Goal: Information Seeking & Learning: Learn about a topic

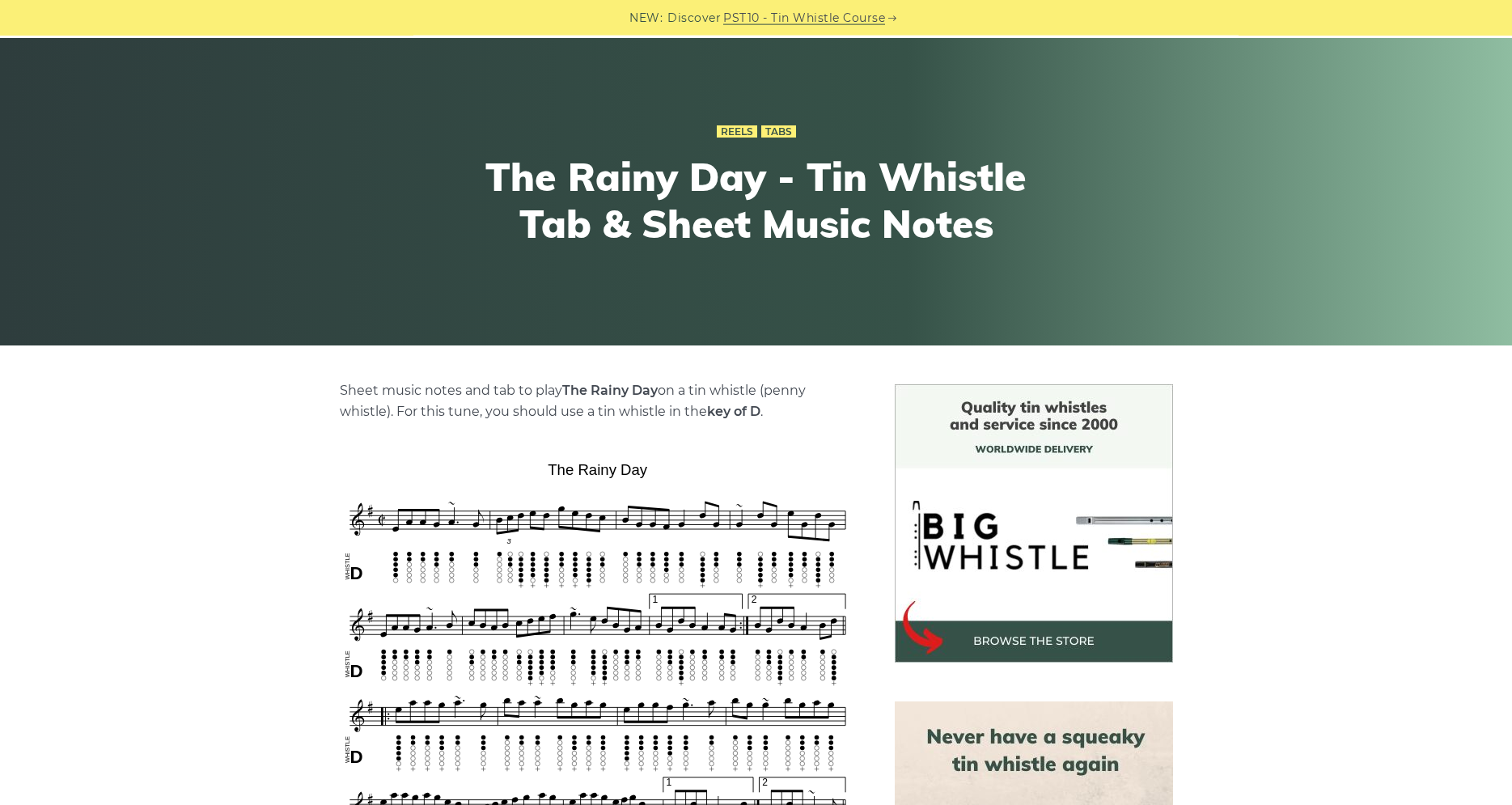
scroll to position [330, 0]
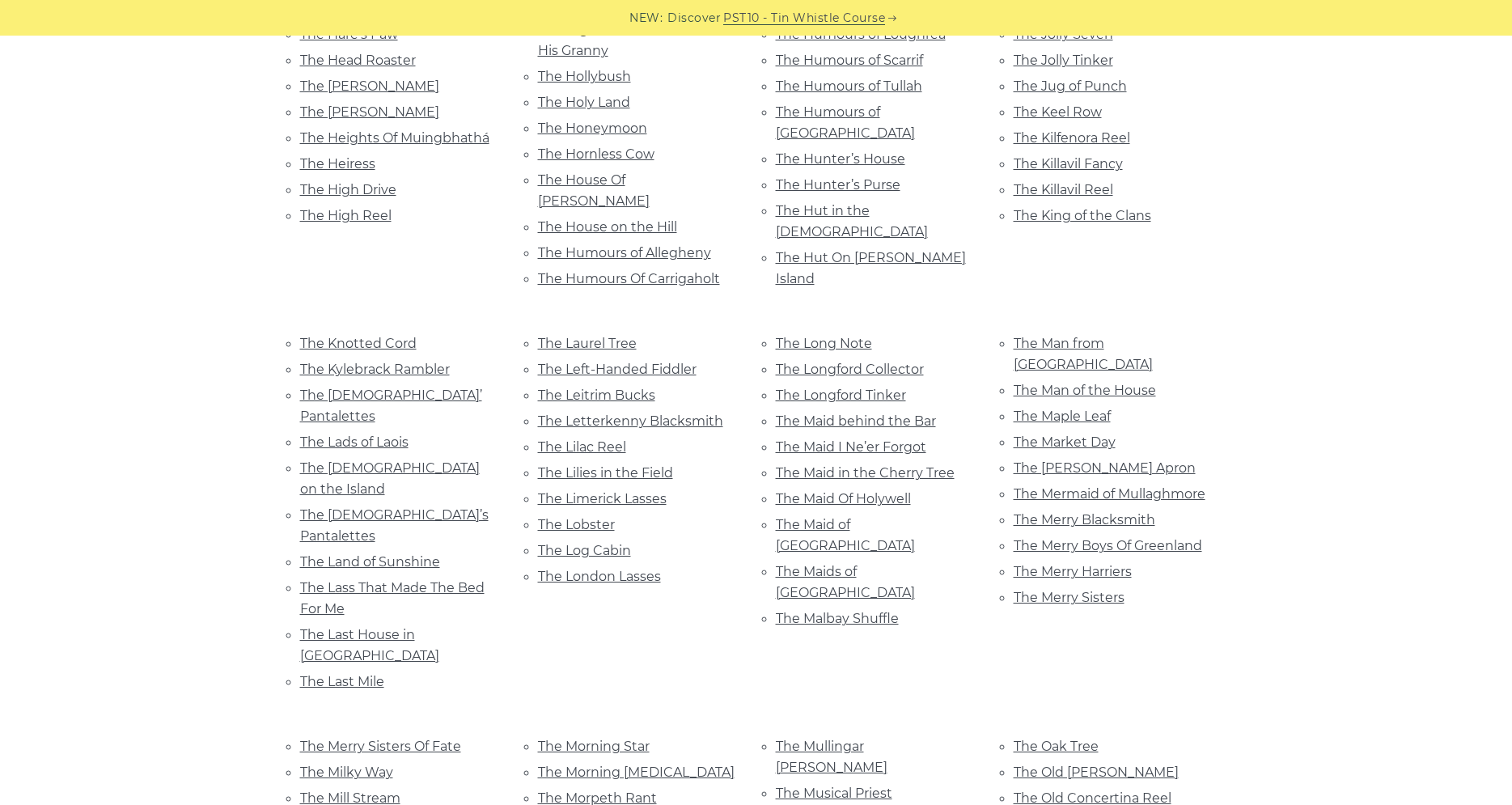
scroll to position [5696, 0]
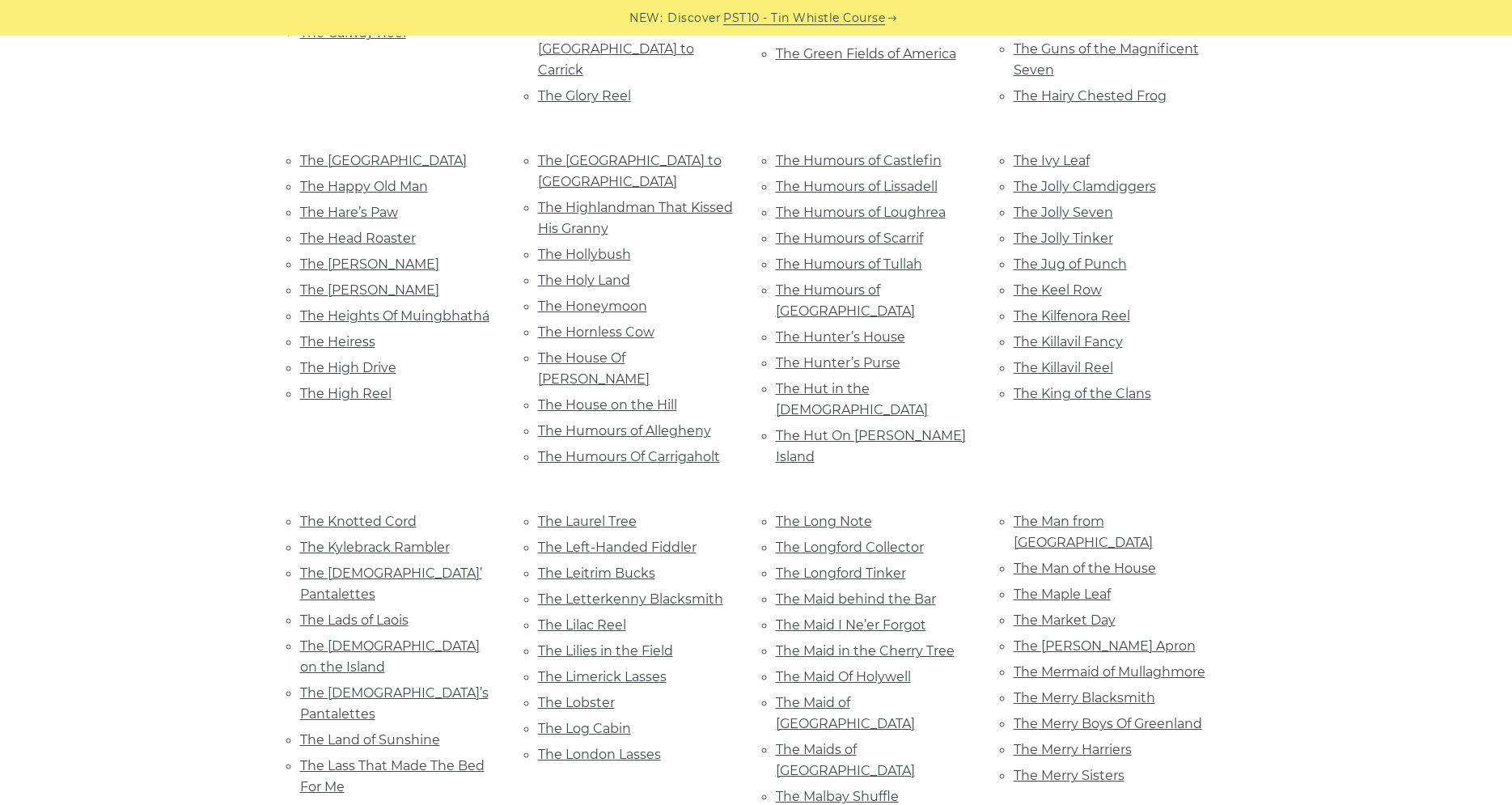
scroll to position [5531, 0]
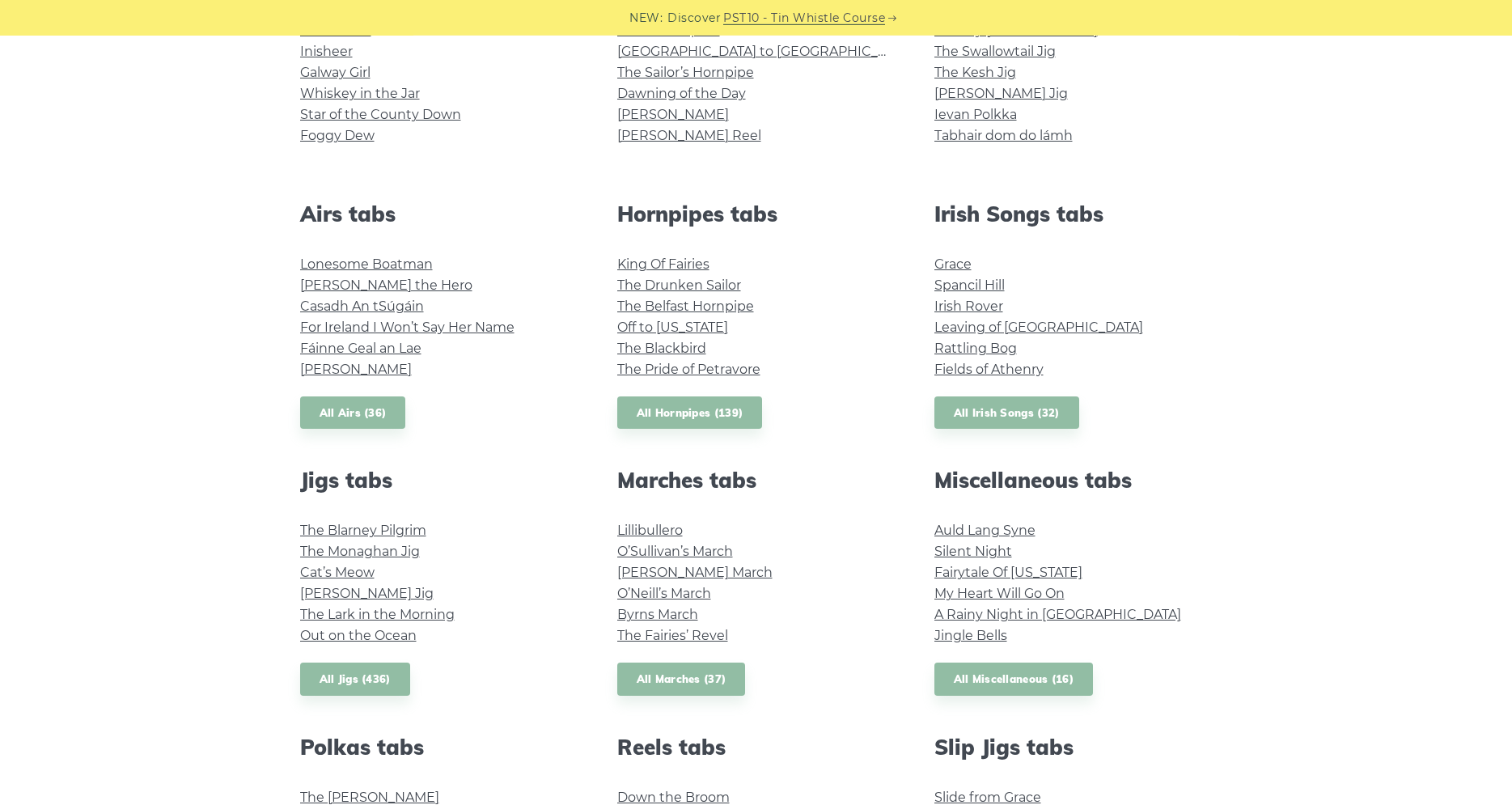
scroll to position [495, 0]
click at [967, 410] on link "All Irish Songs (32)" at bounding box center [1006, 414] width 144 height 33
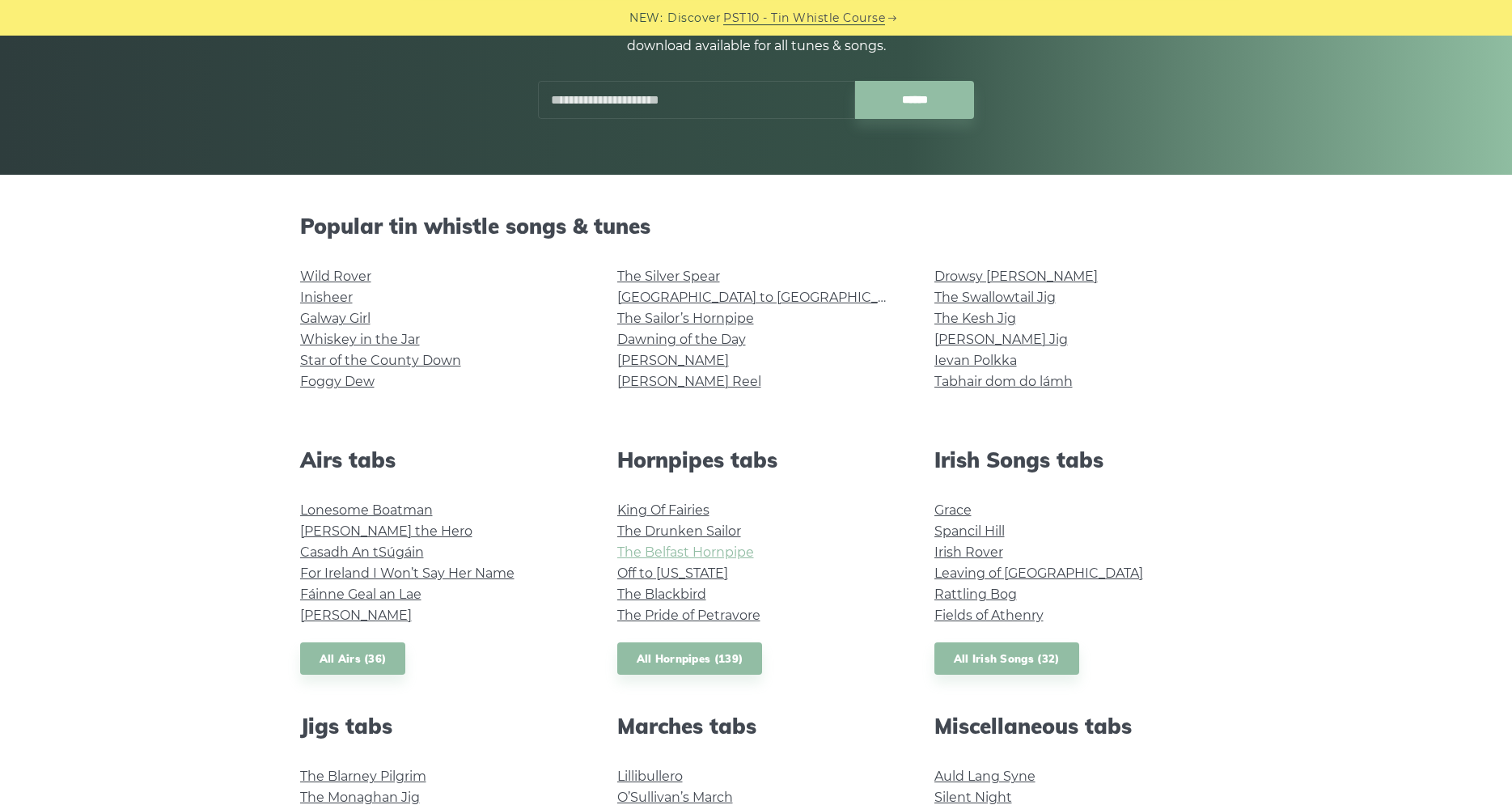
scroll to position [248, 0]
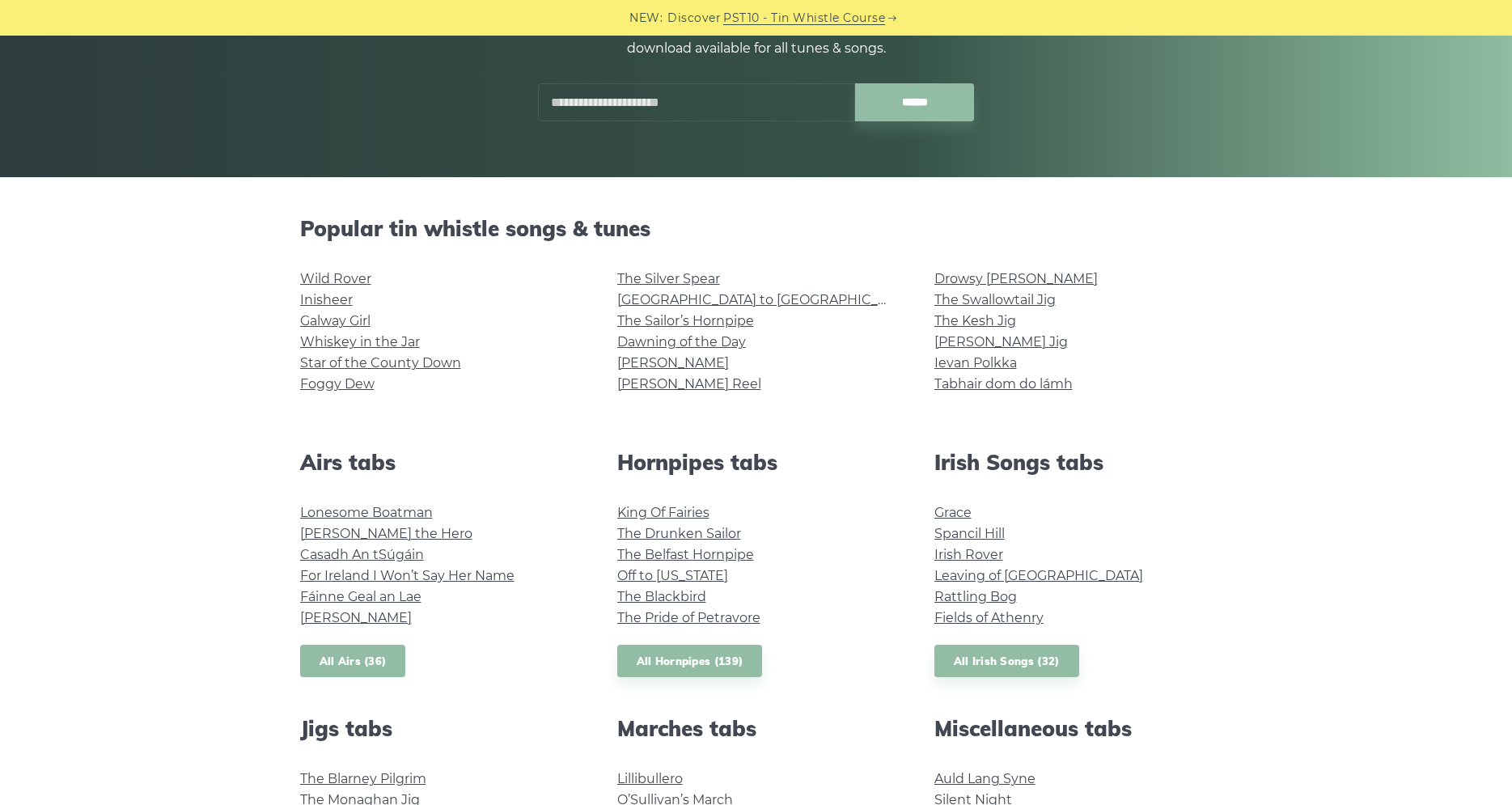
click at [365, 666] on link "All Airs (36)" at bounding box center [353, 661] width 106 height 33
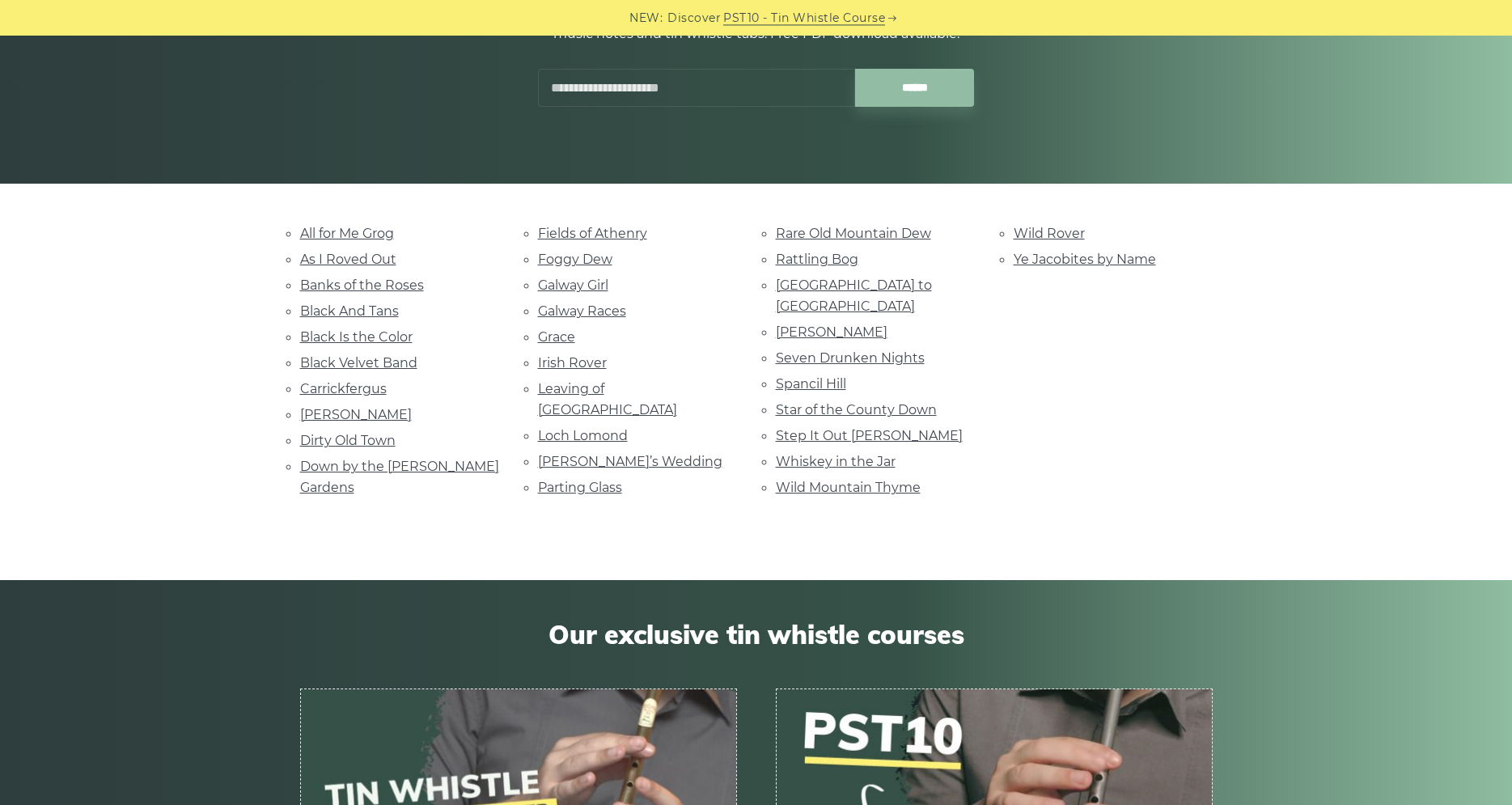
scroll to position [248, 0]
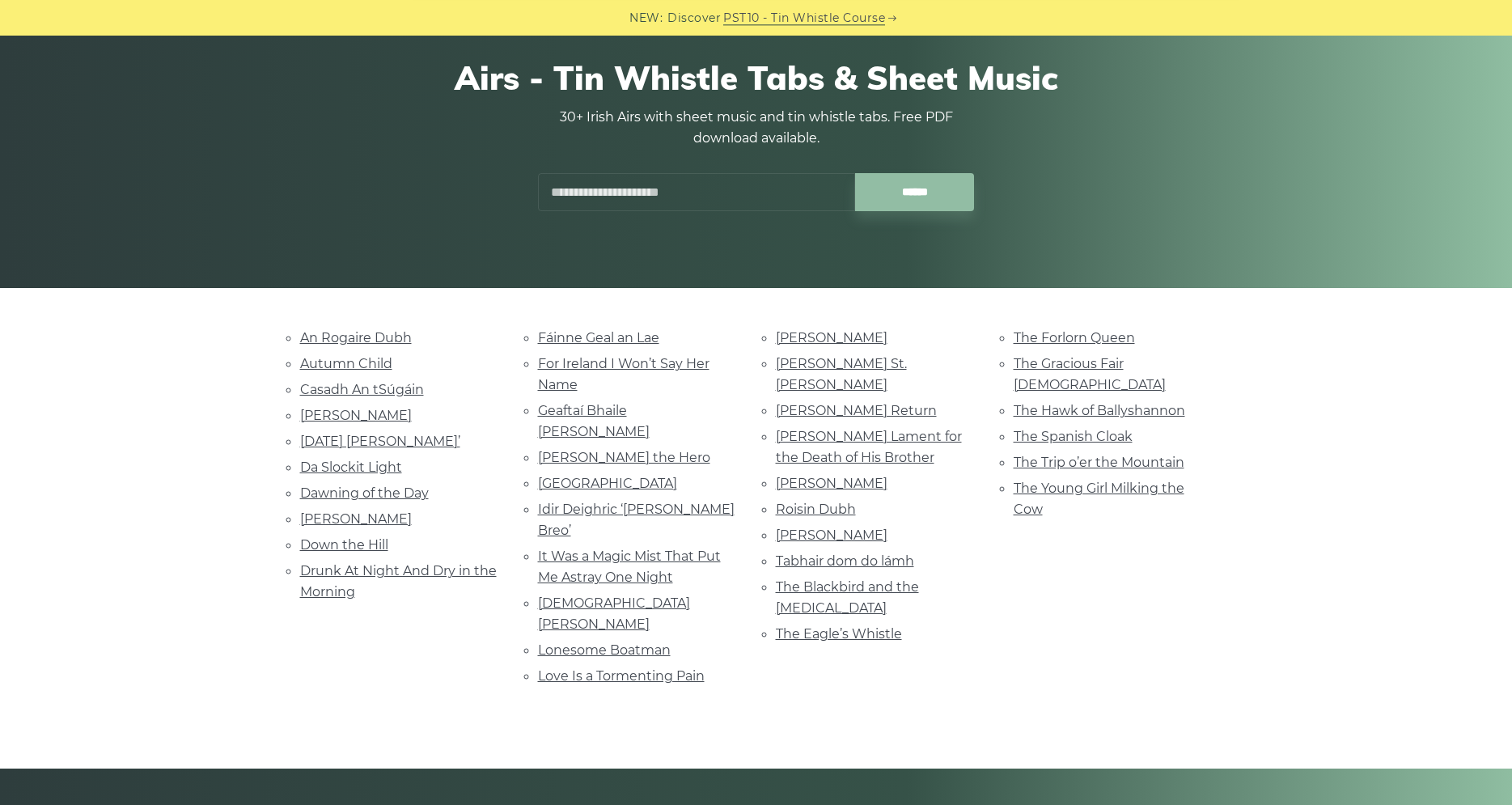
scroll to position [248, 0]
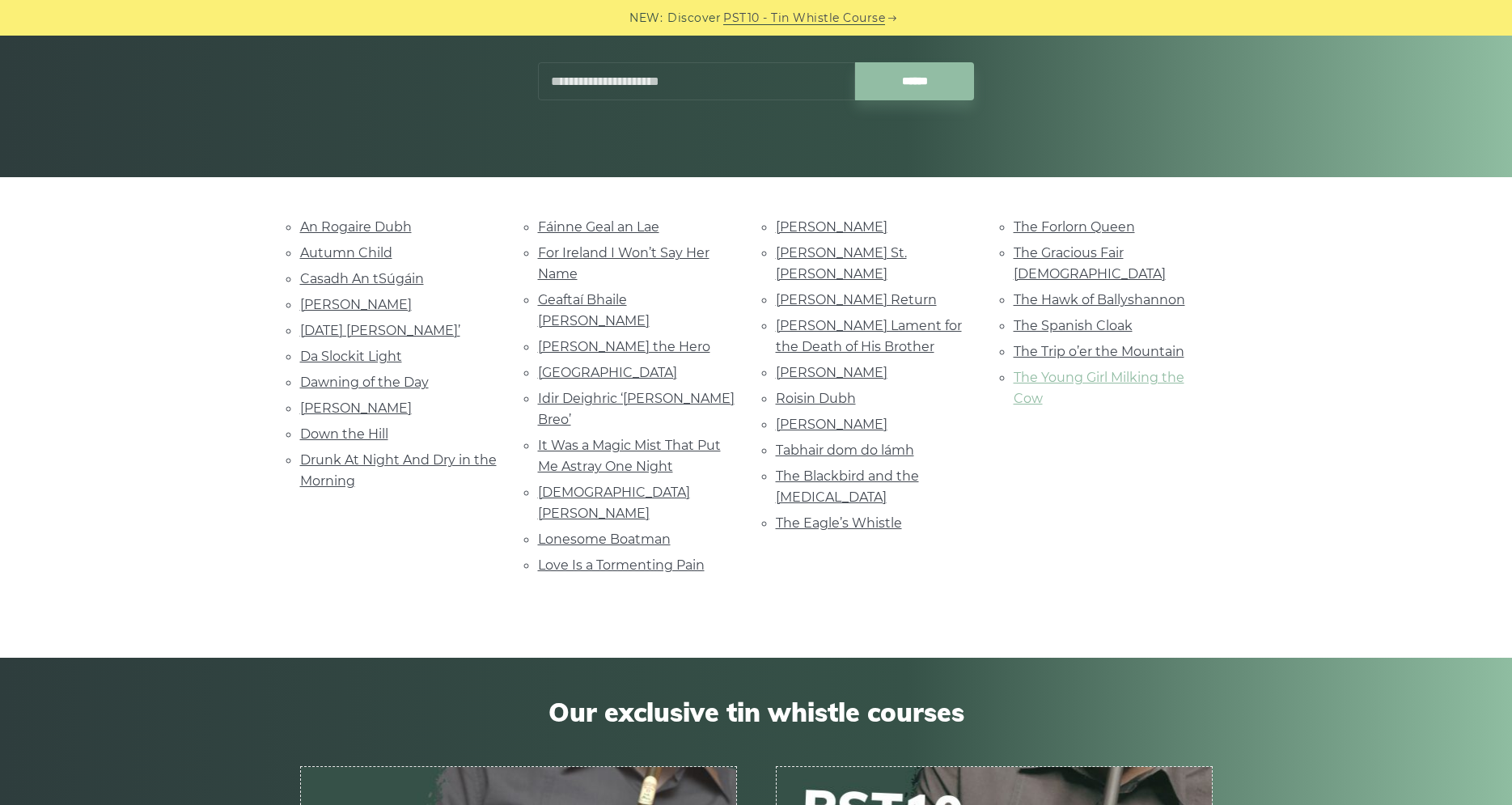
click at [1149, 370] on link "The Young Girl Milking the Cow" at bounding box center [1099, 387] width 171 height 36
click at [586, 437] on link "It Was a Magic Mist That Put Me Astray One Night" at bounding box center [630, 455] width 183 height 36
click at [382, 245] on li "Autumn Child" at bounding box center [399, 253] width 199 height 22
click at [382, 246] on link "Autumn Child" at bounding box center [346, 253] width 92 height 16
click at [352, 222] on link "An Rogaire Dubh" at bounding box center [356, 227] width 112 height 16
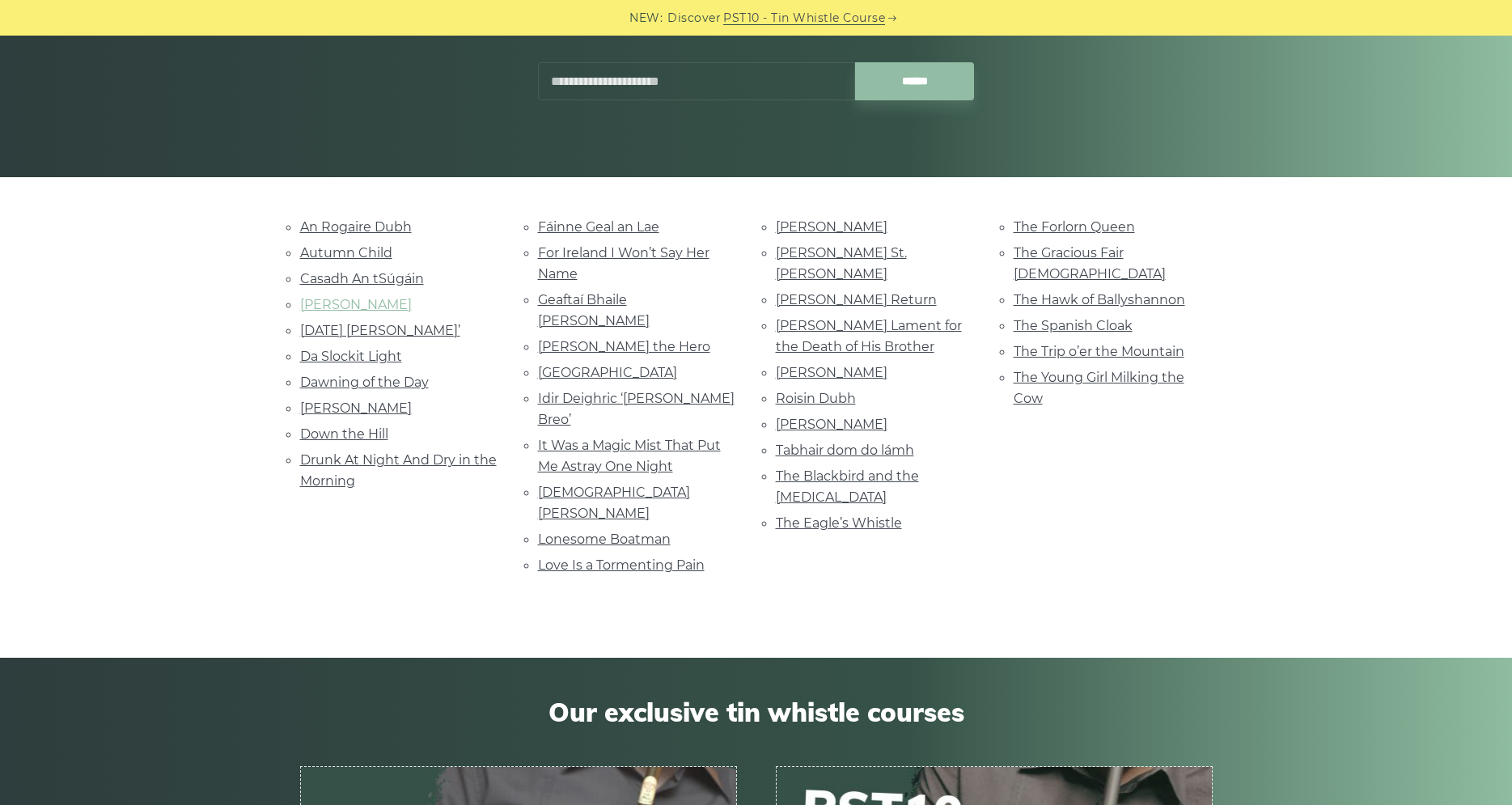
click at [377, 297] on link "Celia Connellan" at bounding box center [356, 305] width 112 height 16
click at [787, 391] on link "Roisin Dubh" at bounding box center [816, 399] width 81 height 16
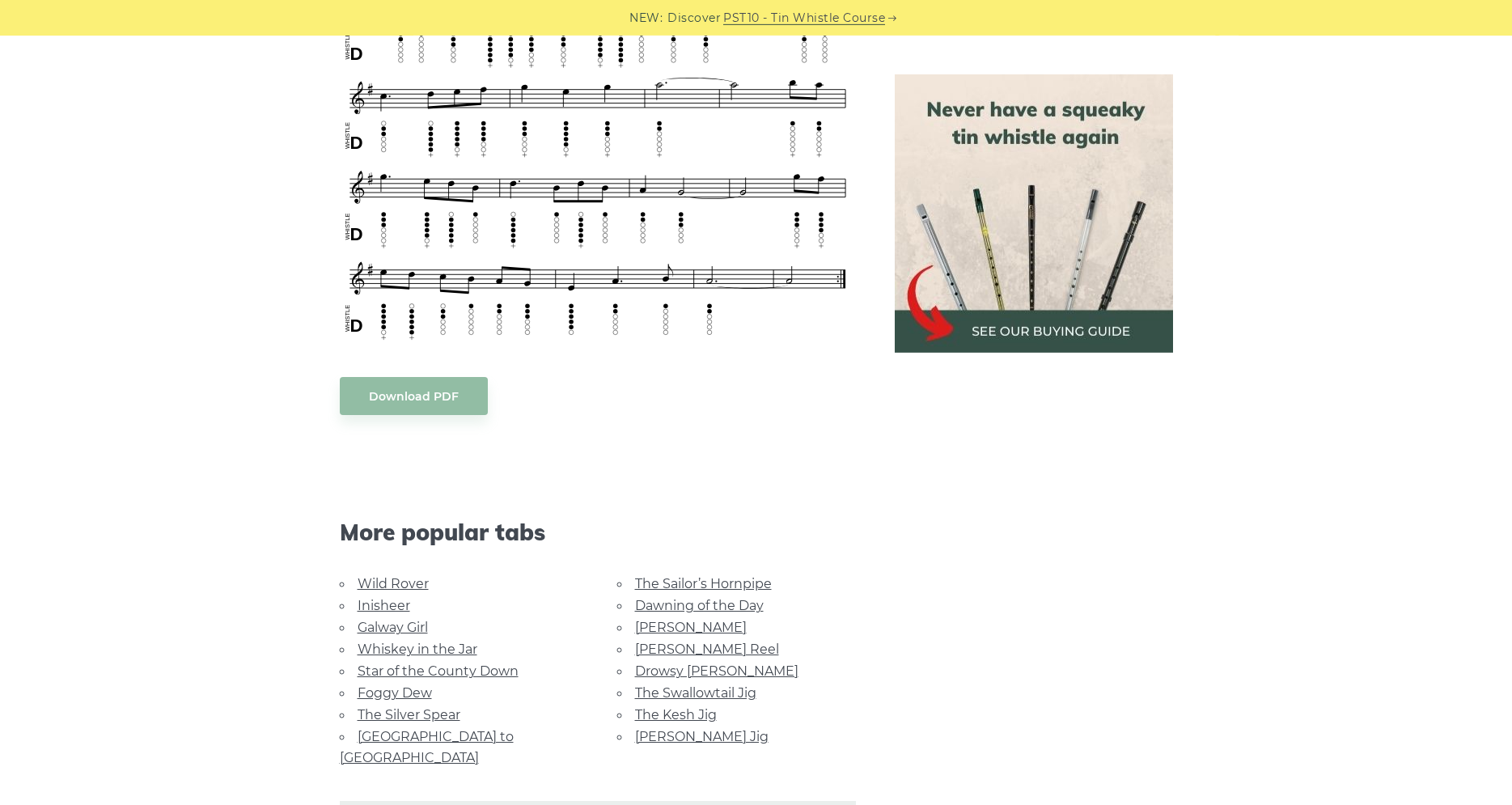
scroll to position [1073, 0]
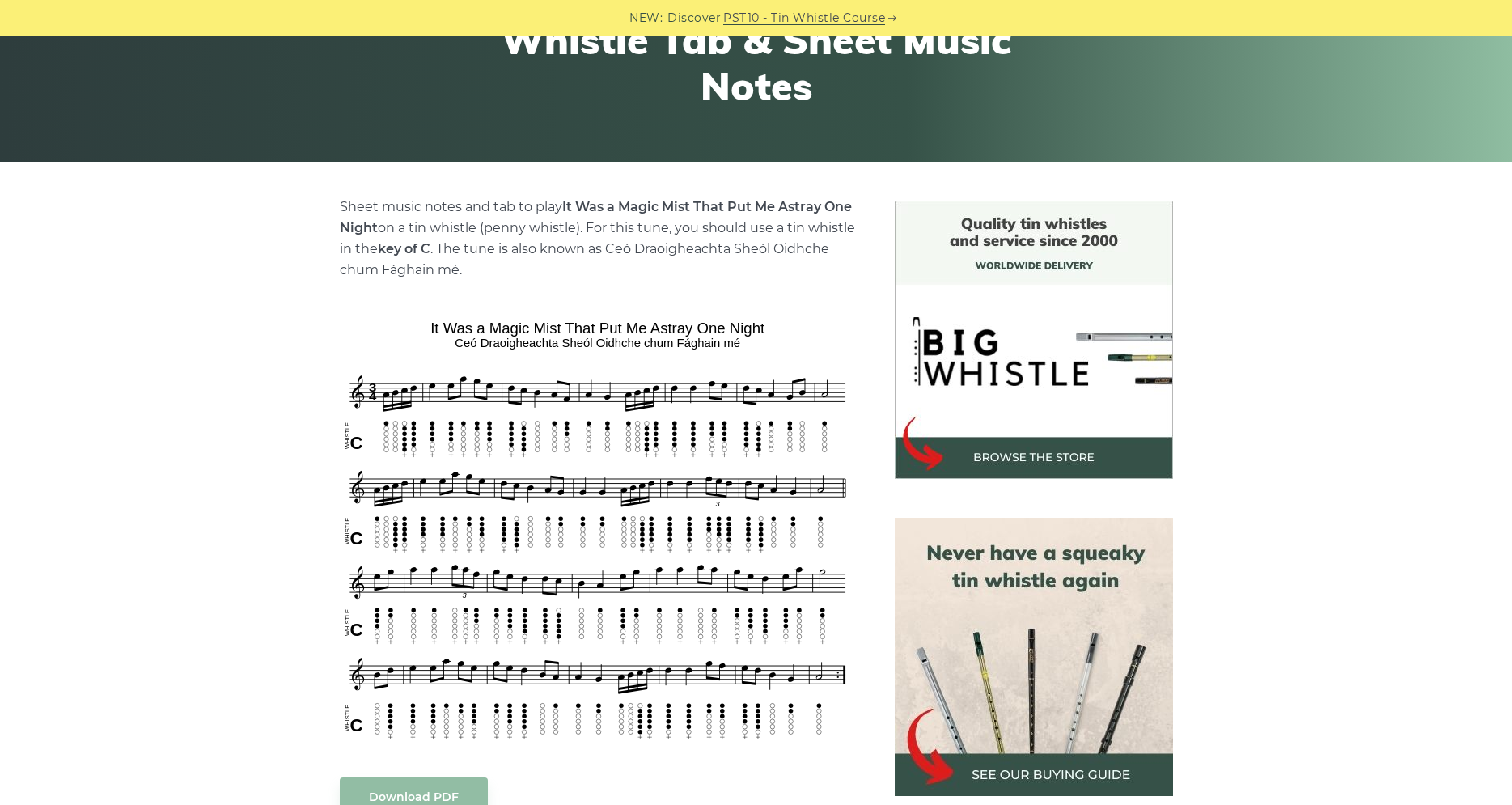
scroll to position [330, 0]
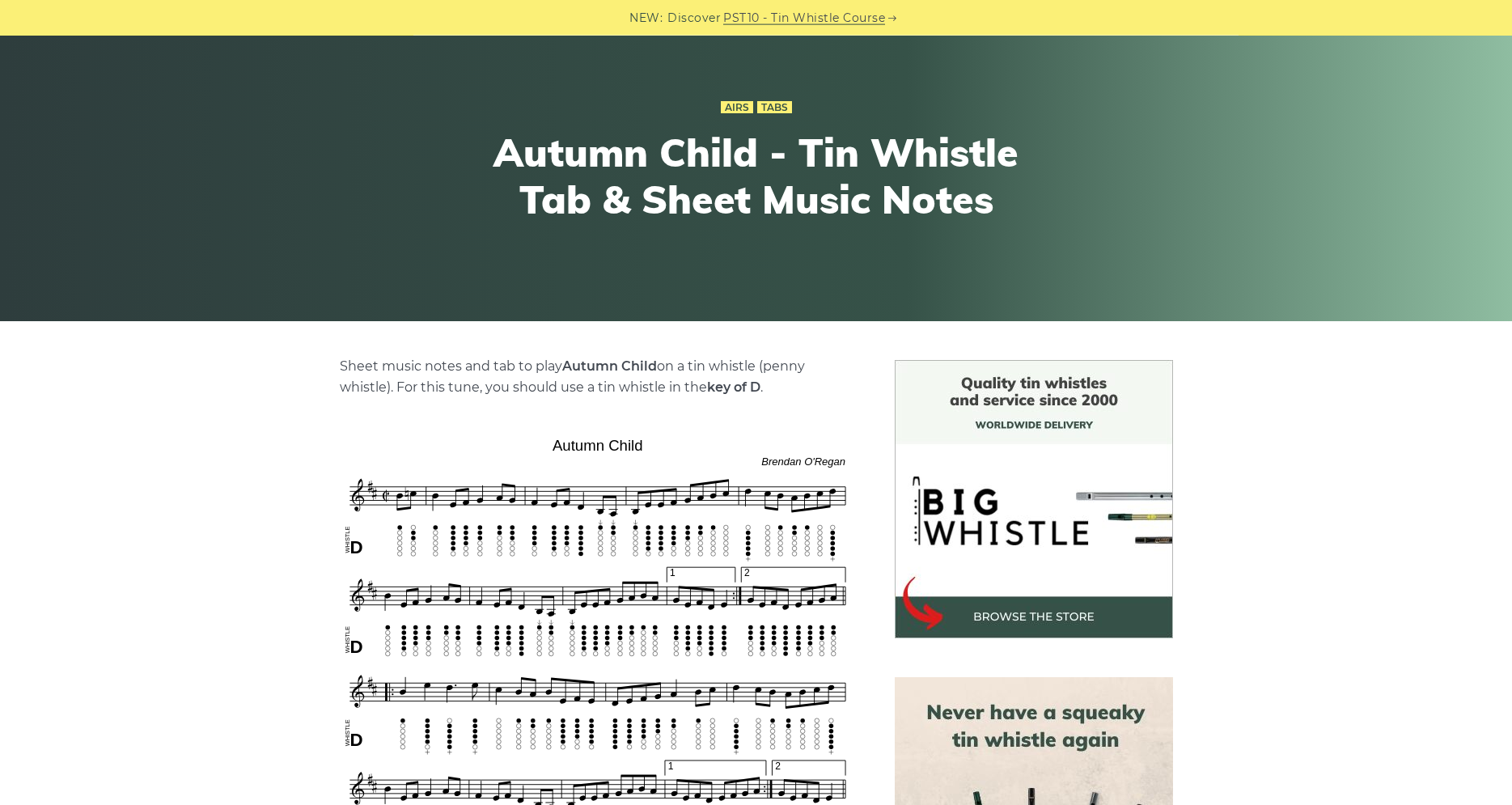
scroll to position [330, 0]
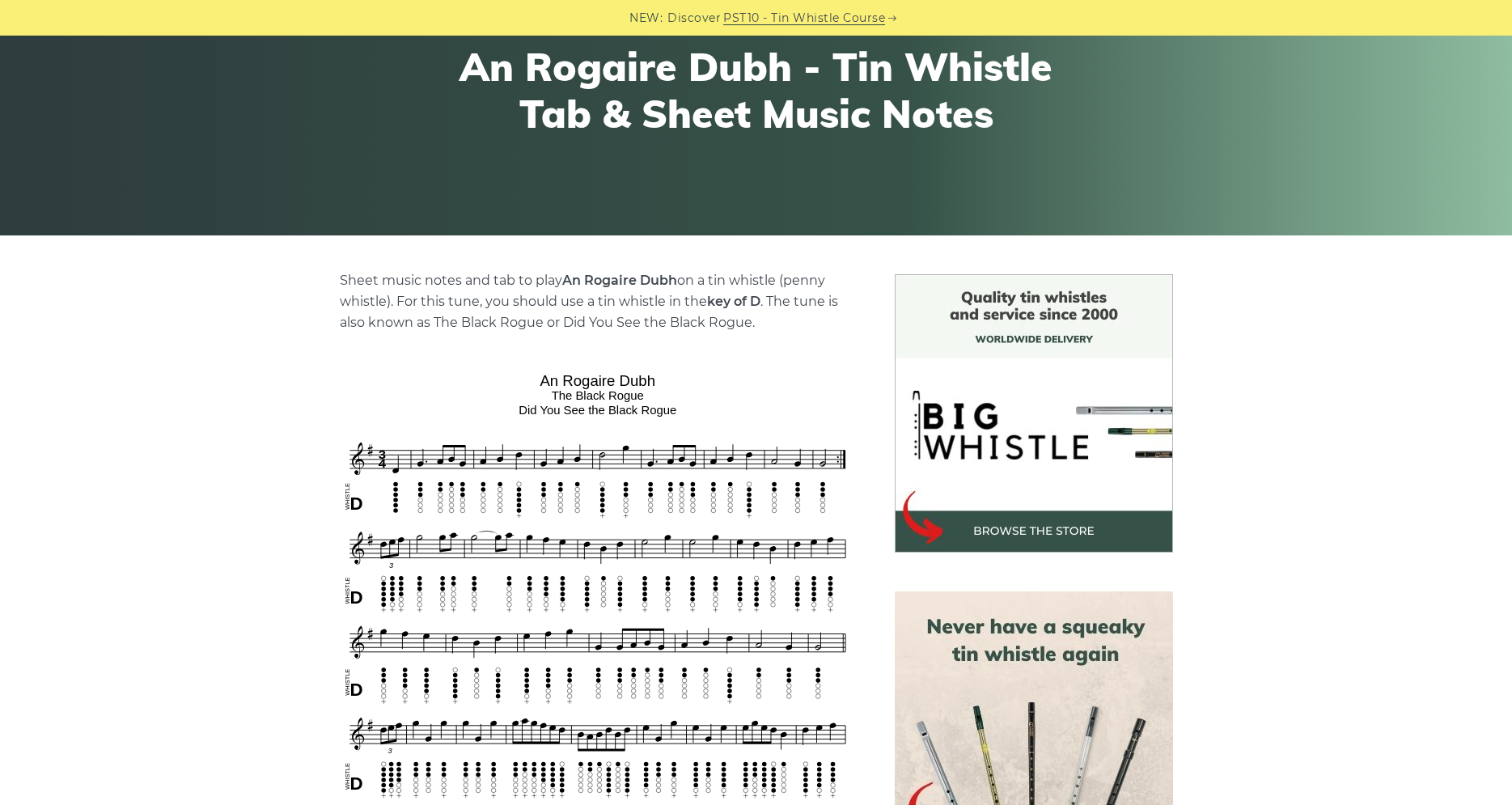
scroll to position [248, 0]
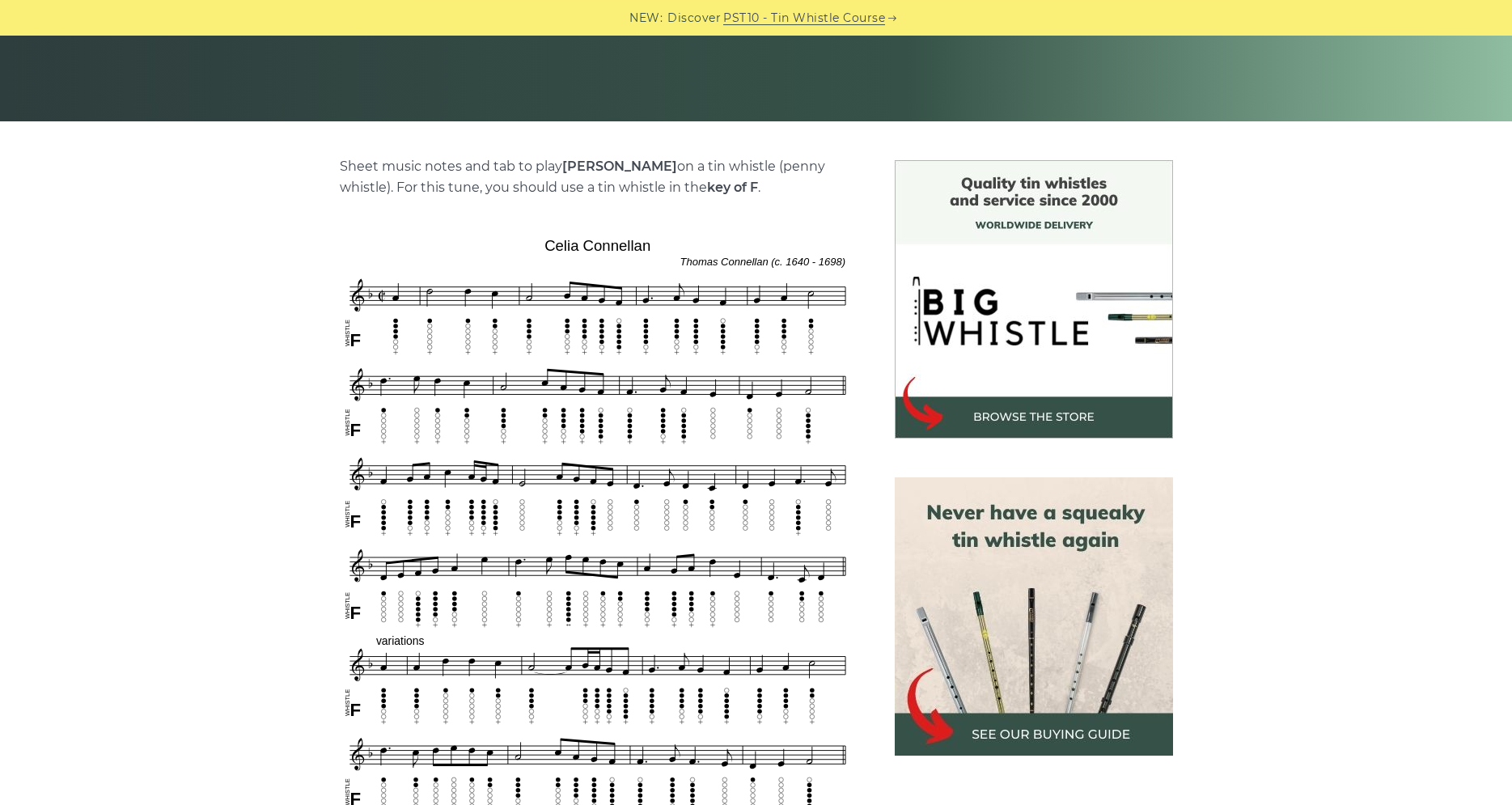
scroll to position [330, 0]
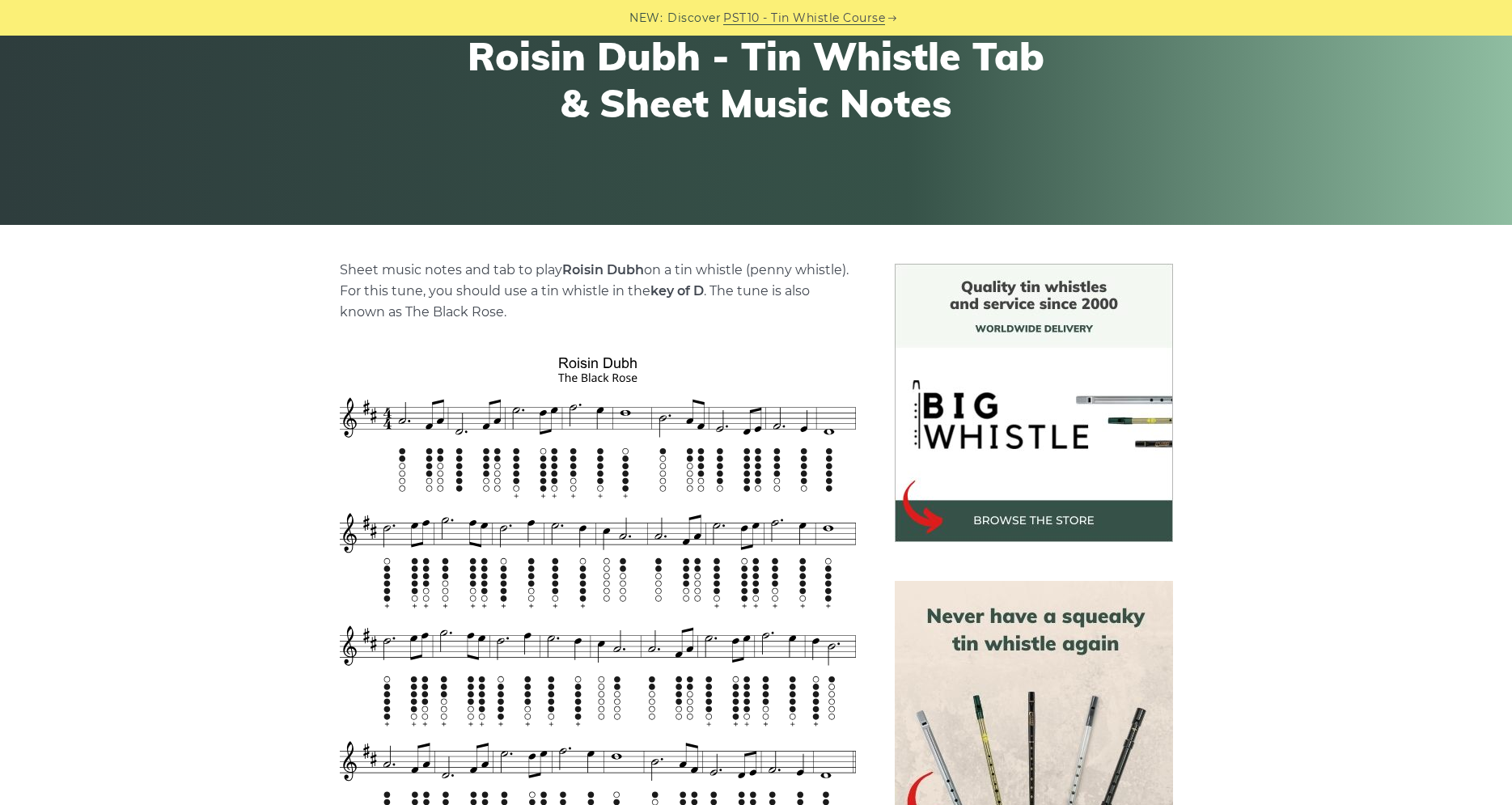
scroll to position [330, 0]
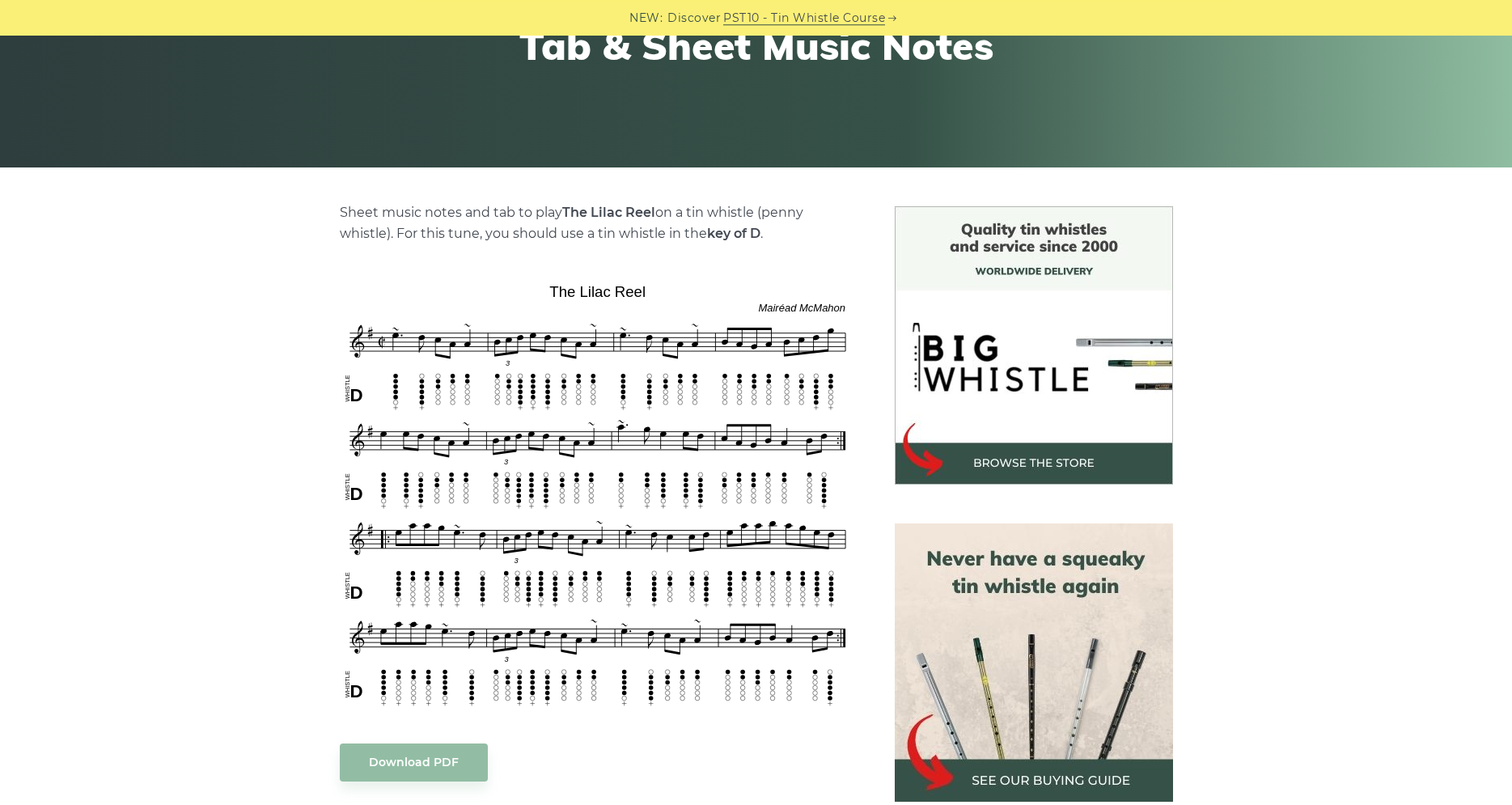
scroll to position [330, 0]
